Goal: Navigation & Orientation: Find specific page/section

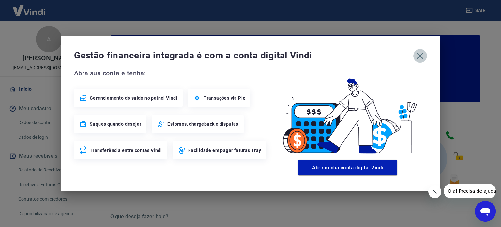
click at [421, 54] on icon "button" at bounding box center [420, 56] width 6 height 6
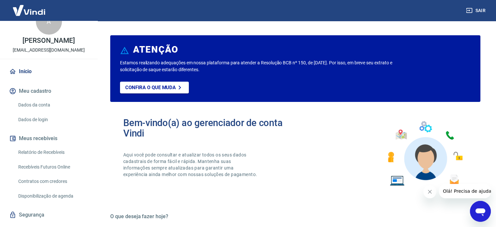
scroll to position [32, 0]
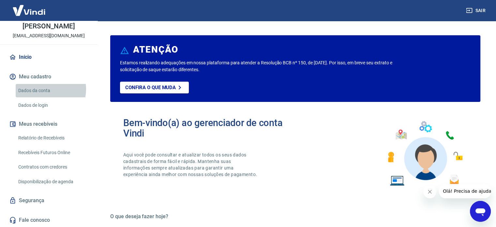
click at [45, 89] on link "Dados da conta" at bounding box center [53, 90] width 74 height 13
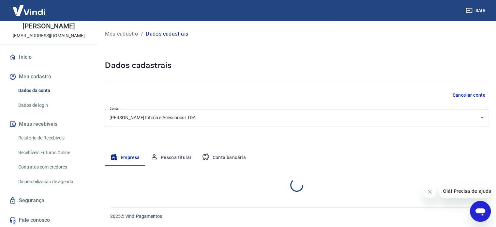
select select "RS"
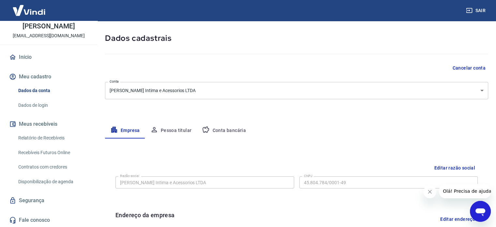
scroll to position [26, 0]
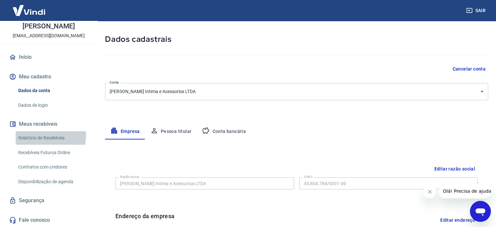
click at [41, 135] on link "Relatório de Recebíveis" at bounding box center [53, 137] width 74 height 13
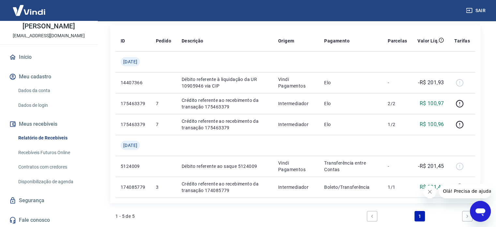
scroll to position [83, 0]
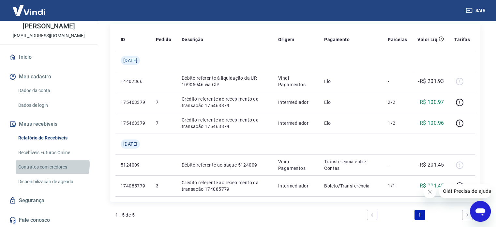
click at [52, 164] on link "Contratos com credores" at bounding box center [53, 166] width 74 height 13
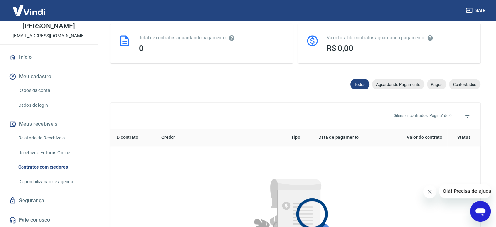
scroll to position [163, 0]
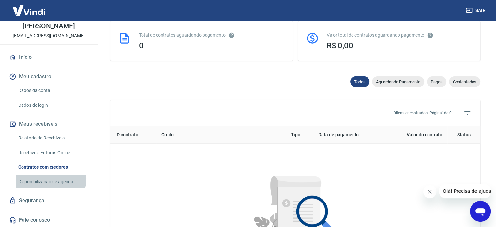
click at [44, 178] on link "Disponibilização de agenda" at bounding box center [53, 181] width 74 height 13
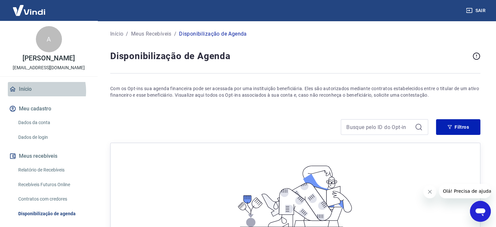
click at [34, 91] on link "Início" at bounding box center [49, 89] width 82 height 14
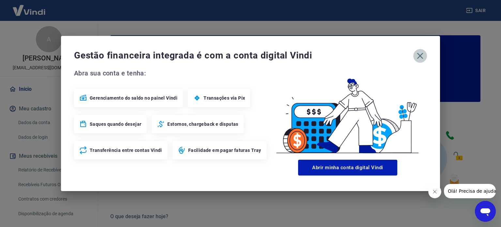
click at [417, 54] on icon "button" at bounding box center [420, 56] width 10 height 10
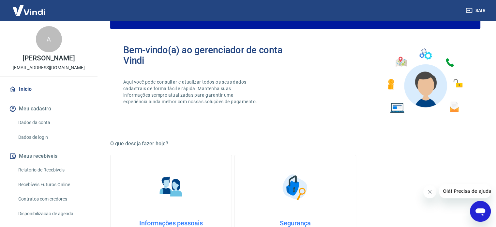
scroll to position [67, 0]
